Goal: Task Accomplishment & Management: Use online tool/utility

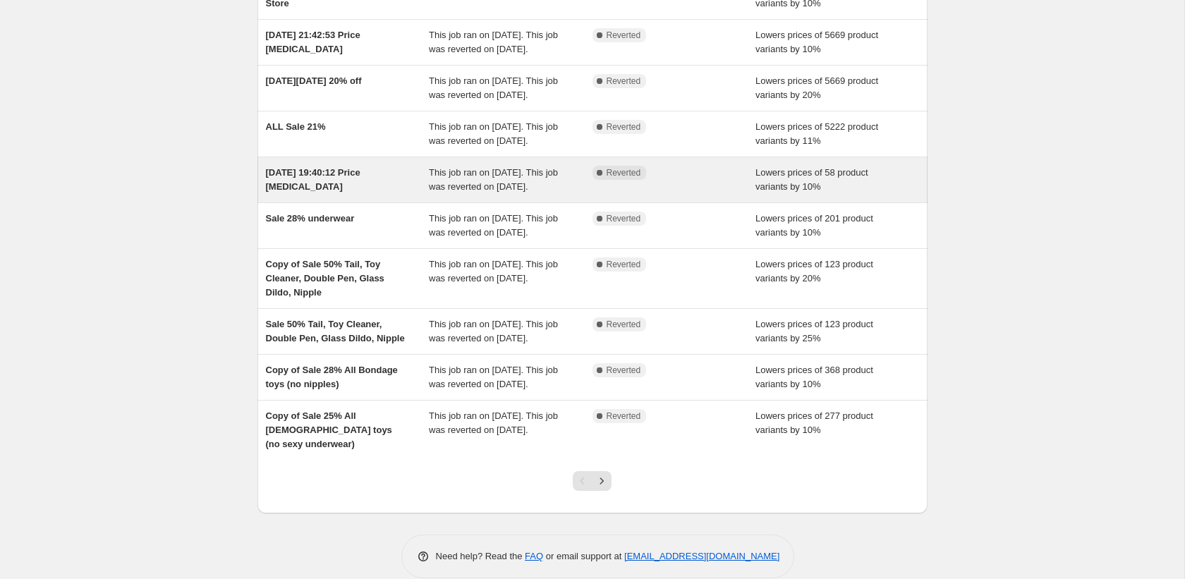
scroll to position [274, 0]
